Goal: Information Seeking & Learning: Understand process/instructions

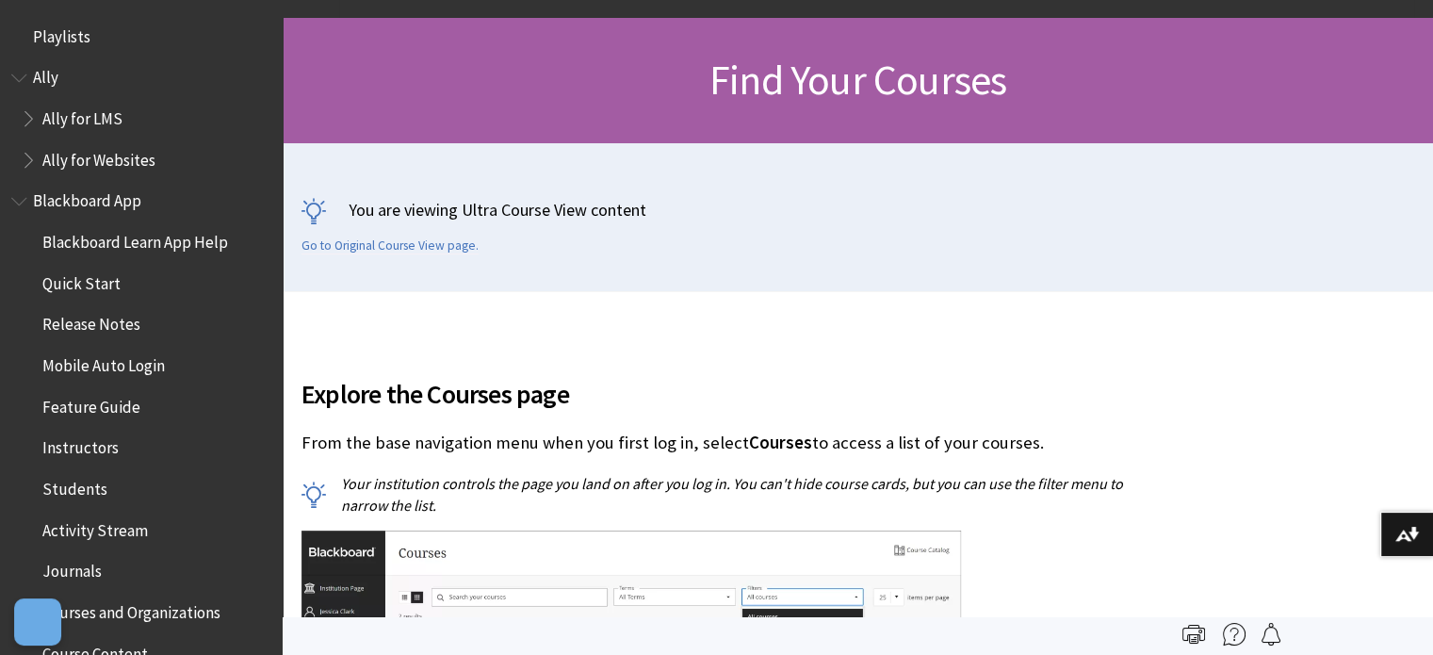
scroll to position [2020, 0]
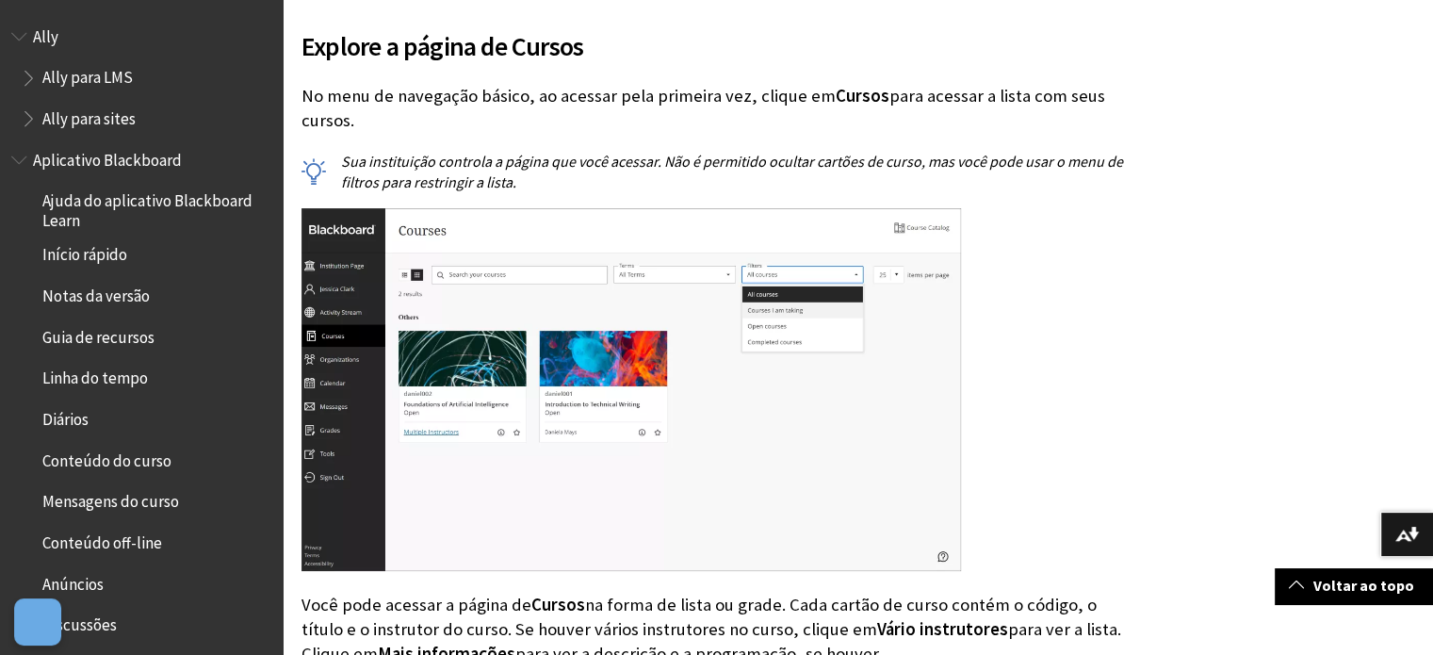
scroll to position [1826, 0]
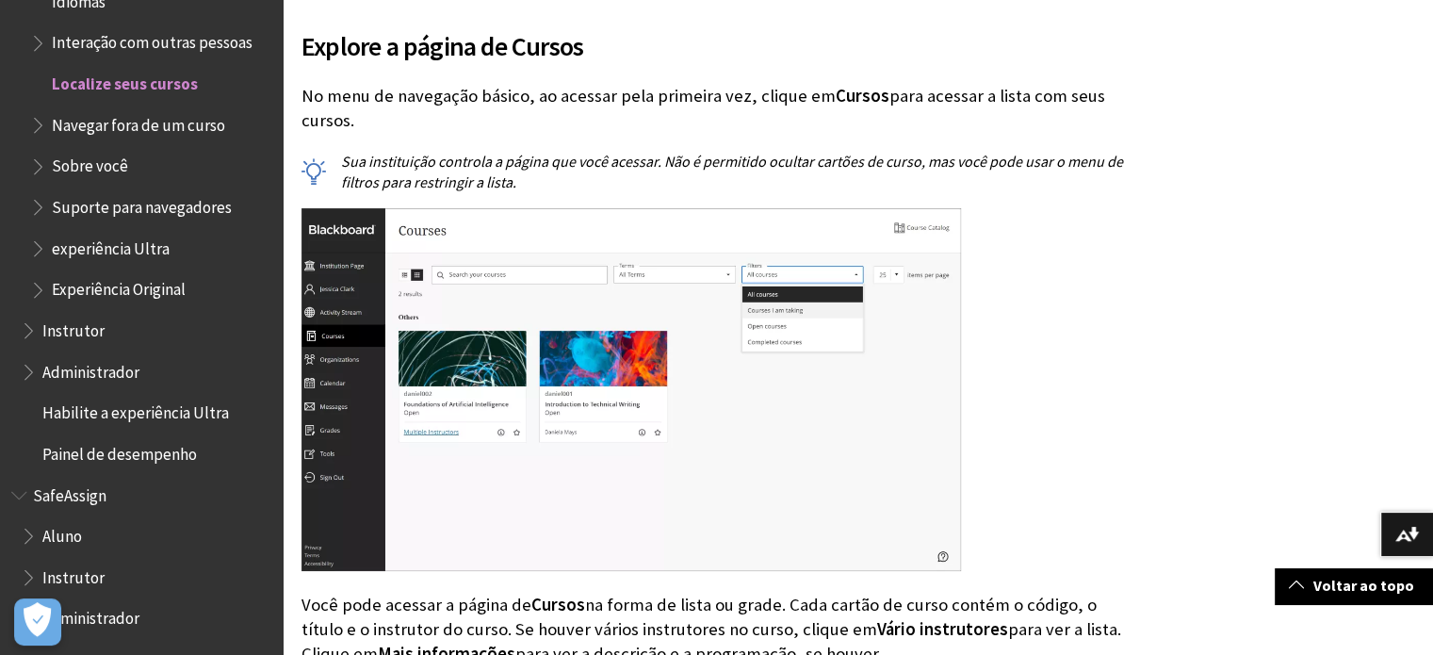
click at [196, 138] on span "Navegar fora de um curso" at bounding box center [150, 125] width 241 height 32
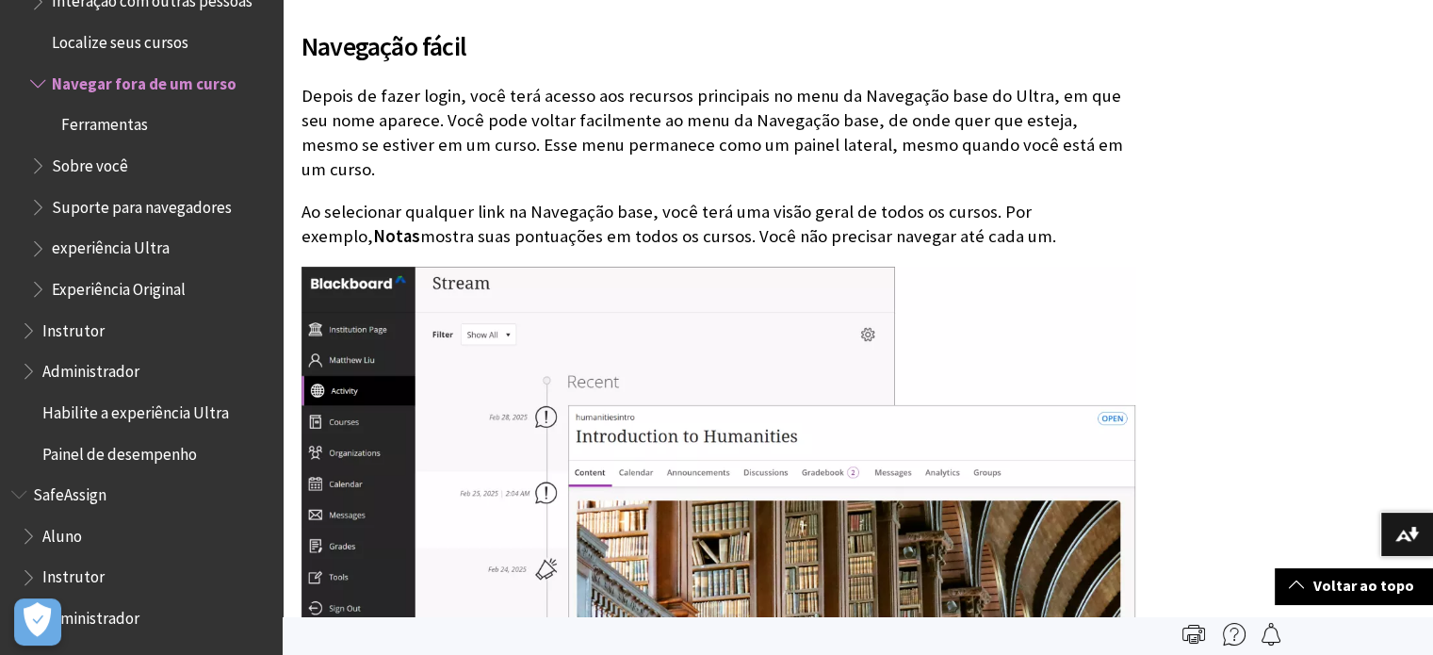
scroll to position [1616, 0]
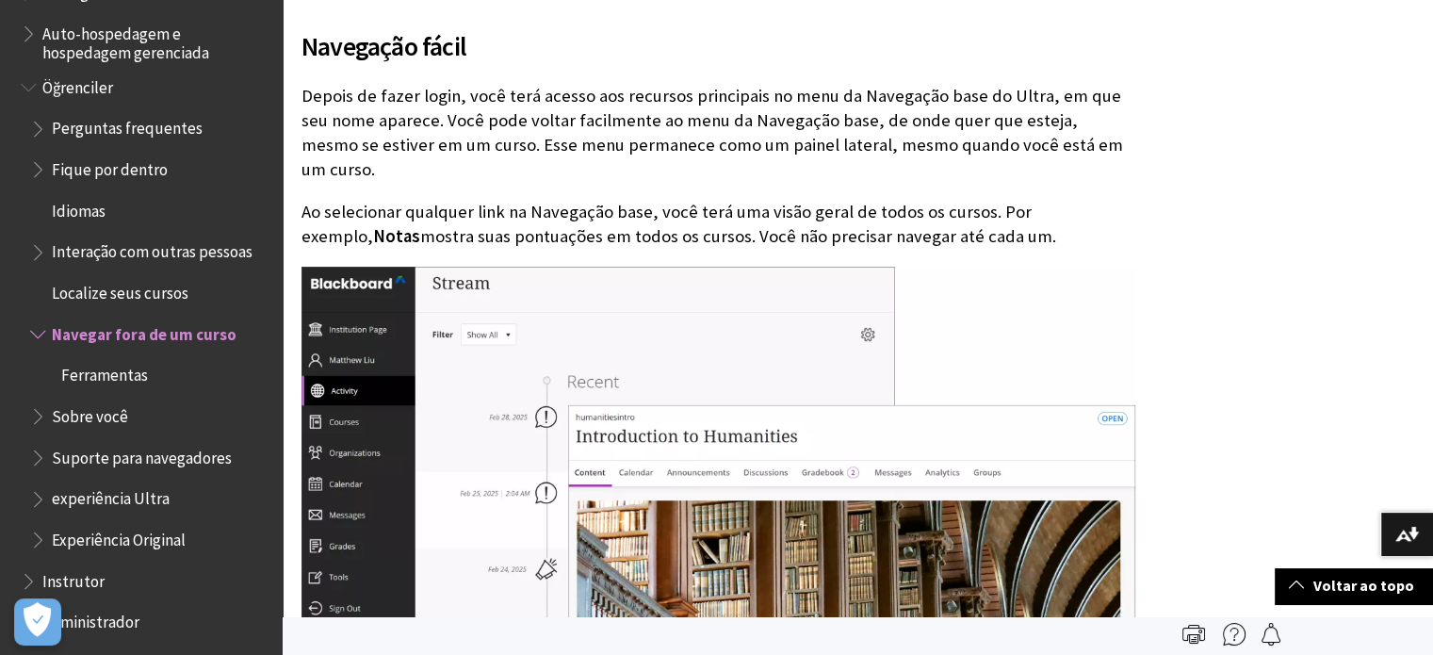
click at [152, 289] on span "Localize seus cursos" at bounding box center [120, 289] width 137 height 25
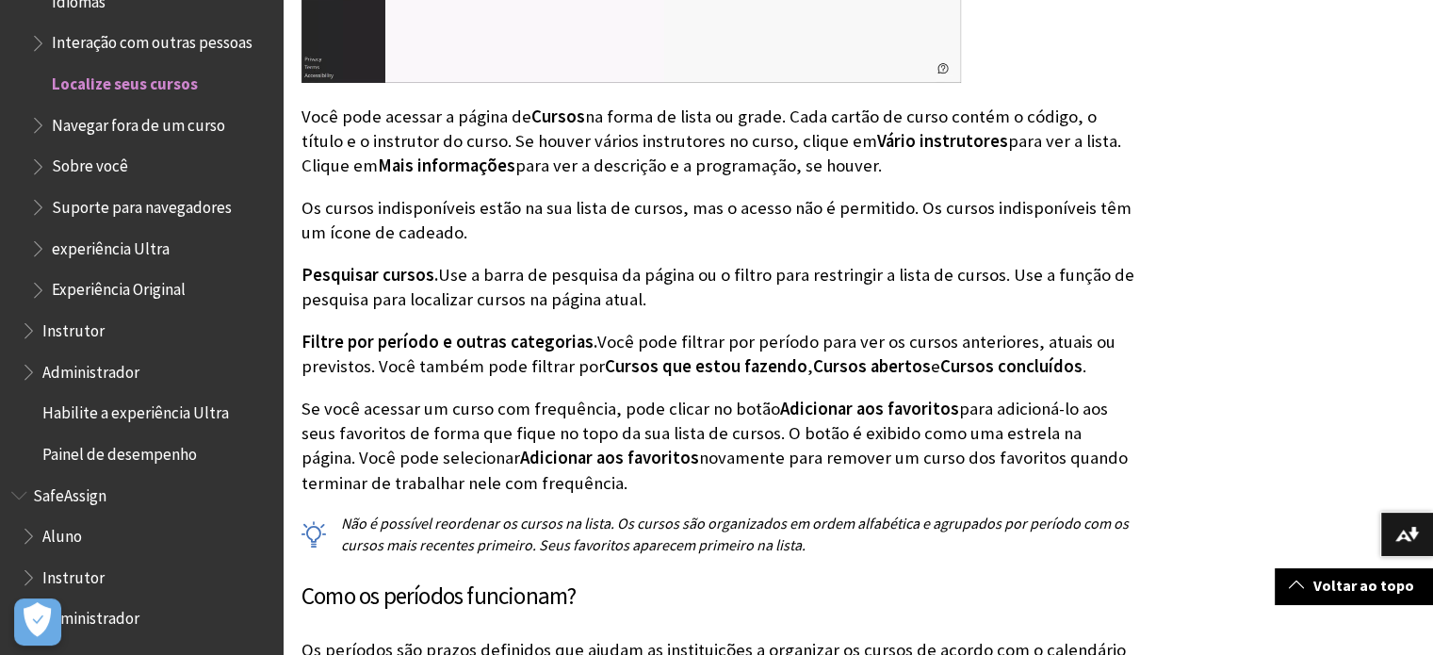
scroll to position [1004, 0]
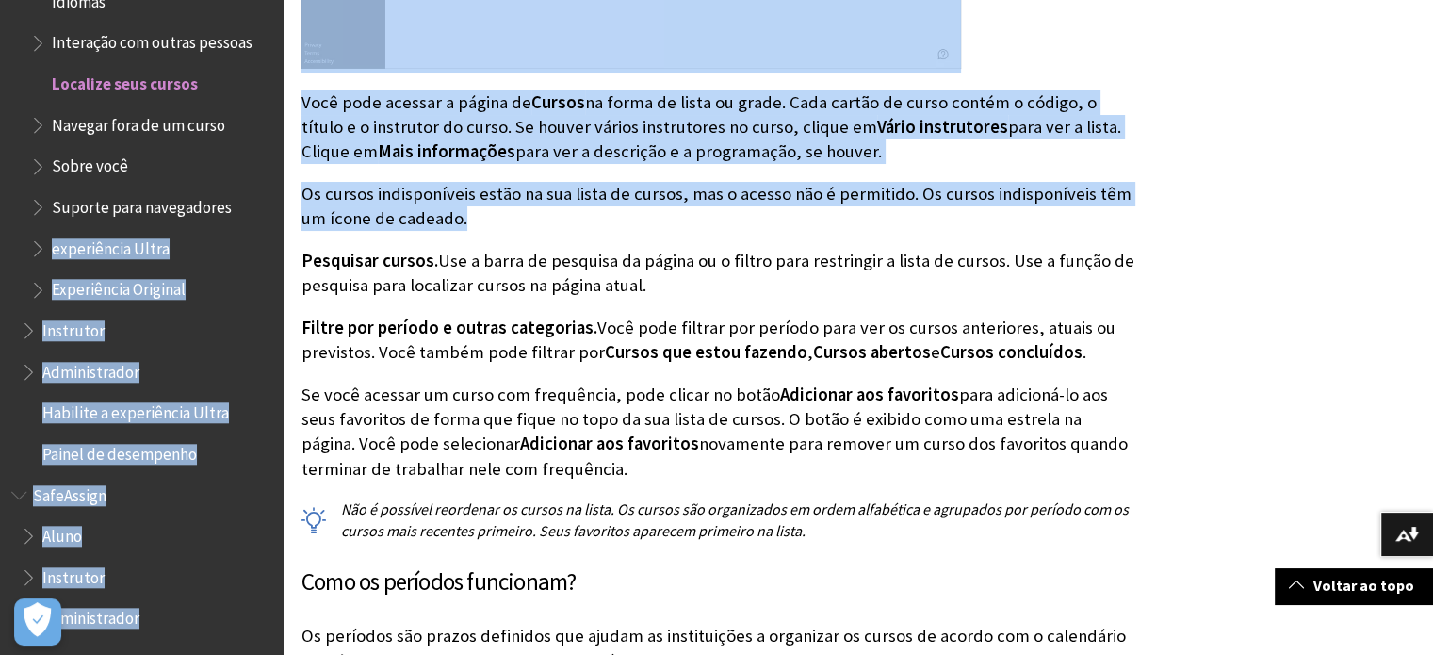
drag, startPoint x: 475, startPoint y: 220, endPoint x: 276, endPoint y: 203, distance: 199.6
click at [404, 195] on p "Os cursos indisponíveis estão na sua lista de cursos, mas o acesso não é permit…" at bounding box center [718, 206] width 834 height 49
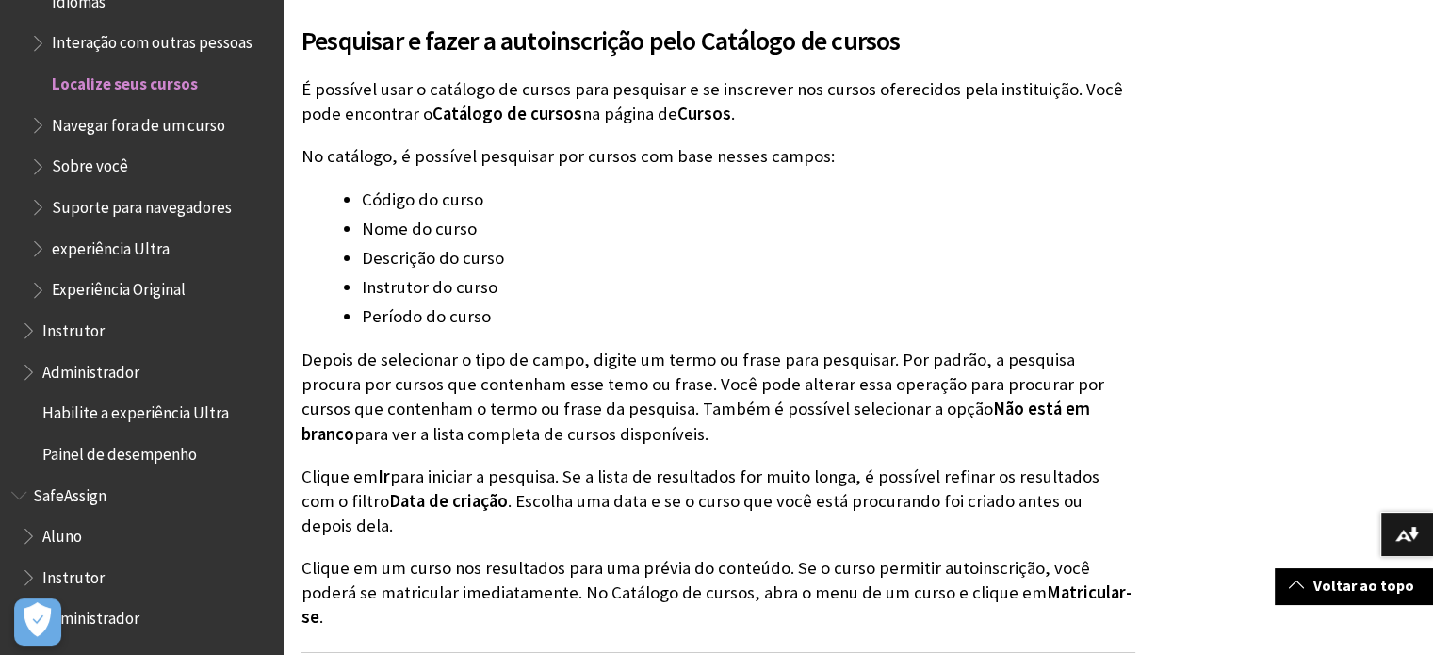
scroll to position [3014, 0]
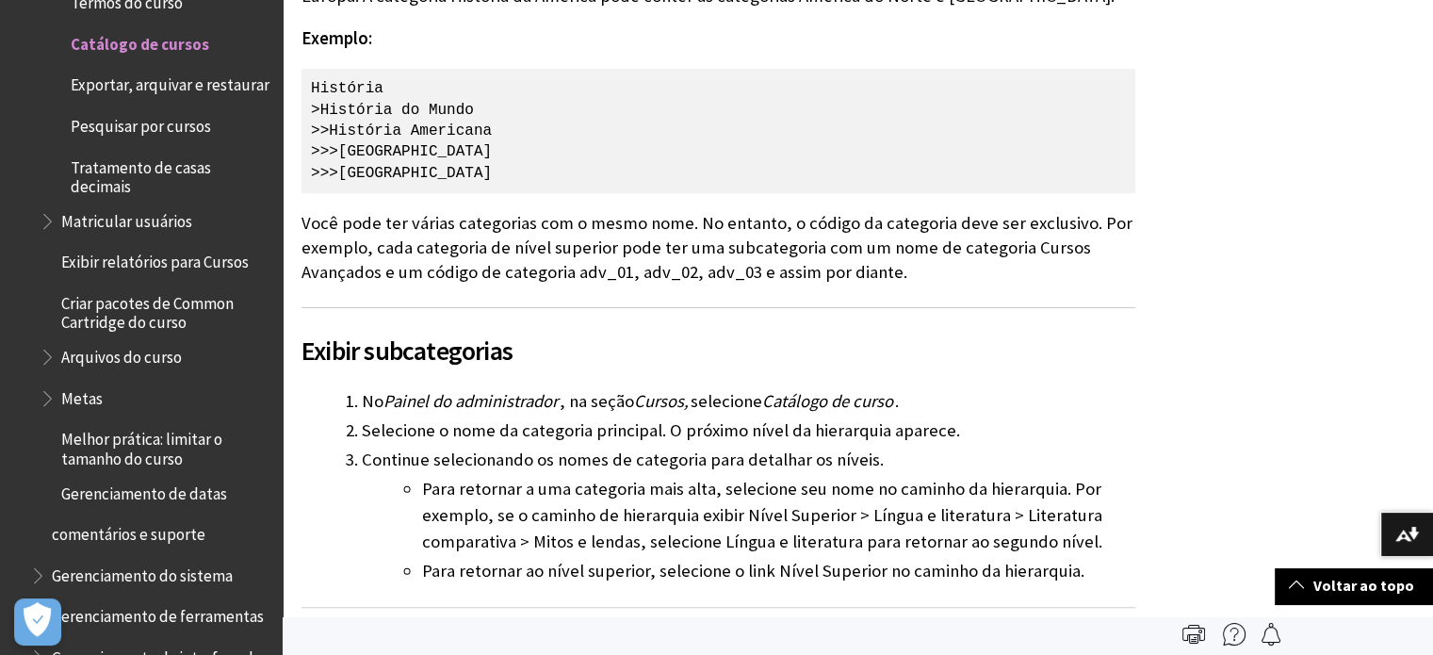
scroll to position [2018, 0]
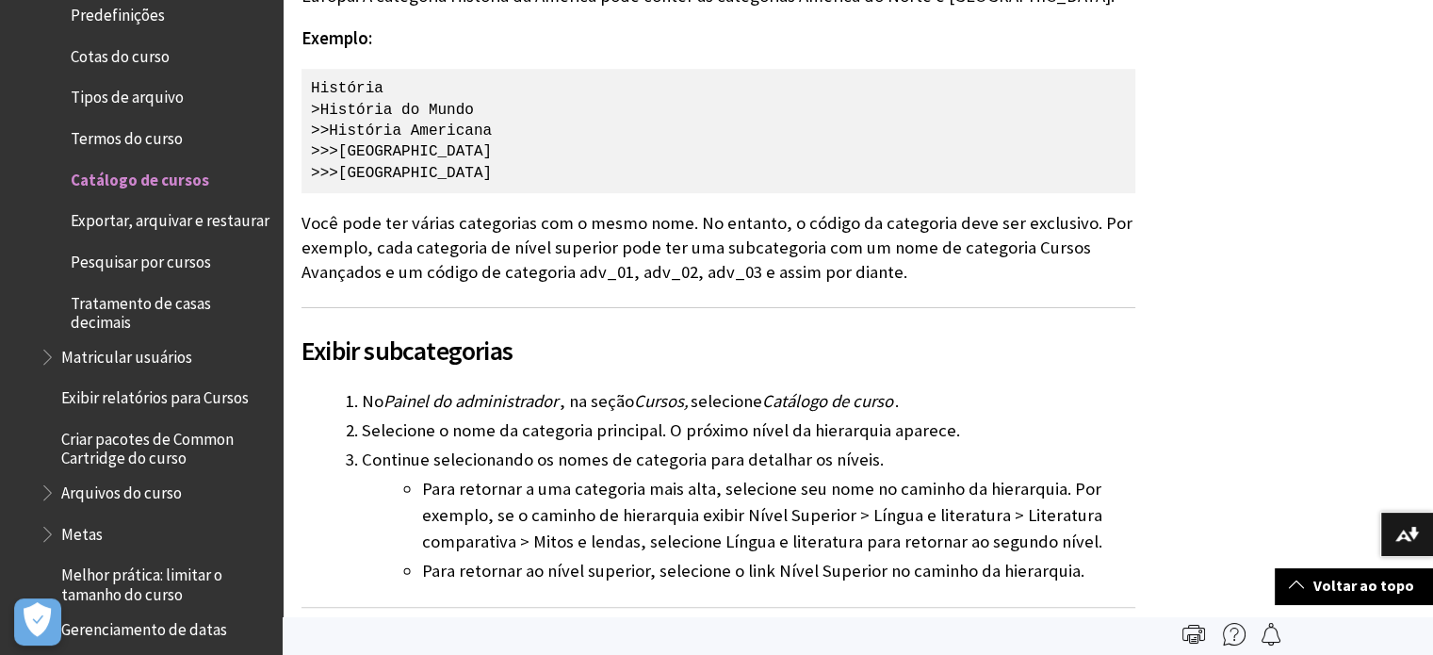
click at [142, 269] on span "Pesquisar por cursos" at bounding box center [141, 258] width 140 height 25
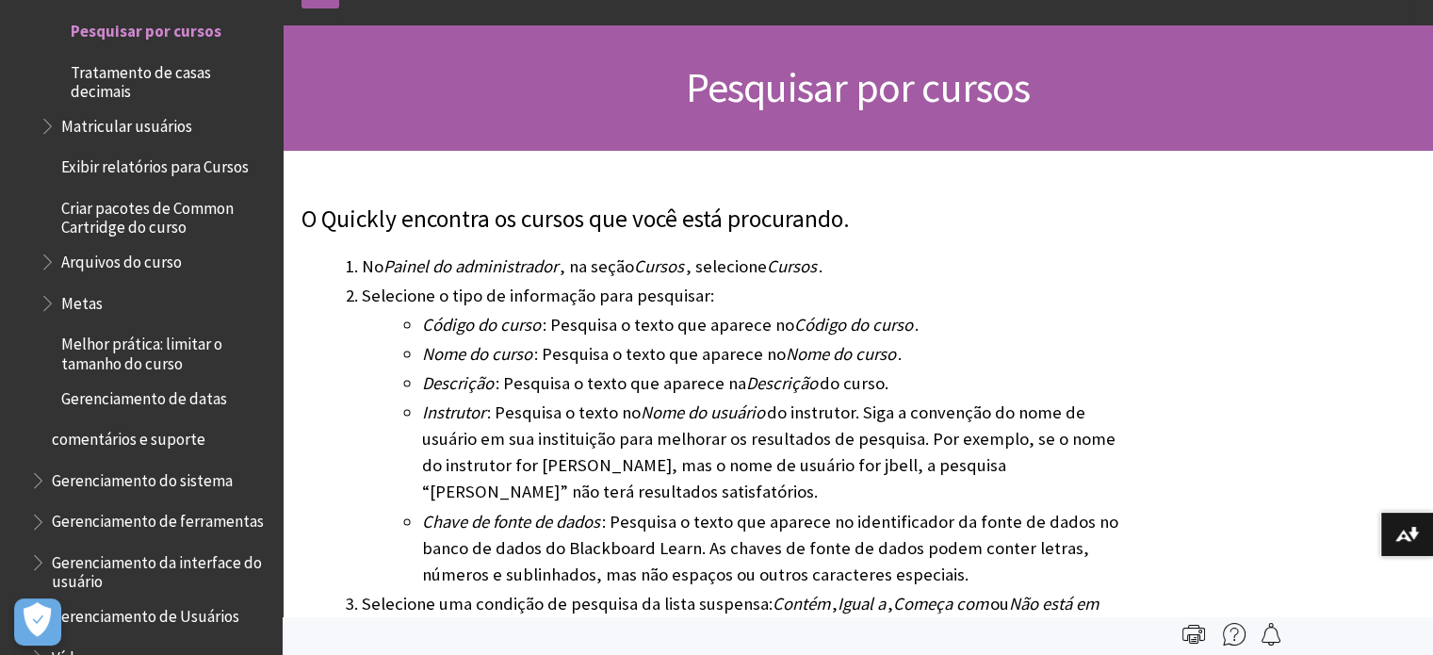
scroll to position [134, 0]
